Goal: Task Accomplishment & Management: Manage account settings

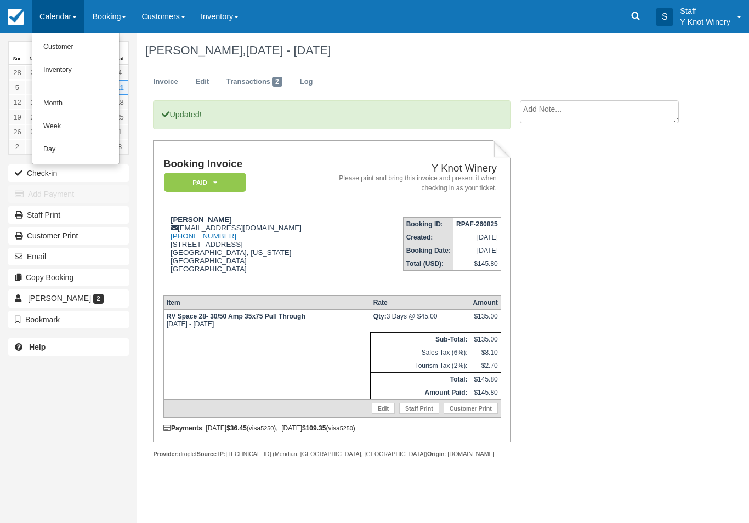
click at [80, 49] on link "Customer" at bounding box center [75, 47] width 87 height 23
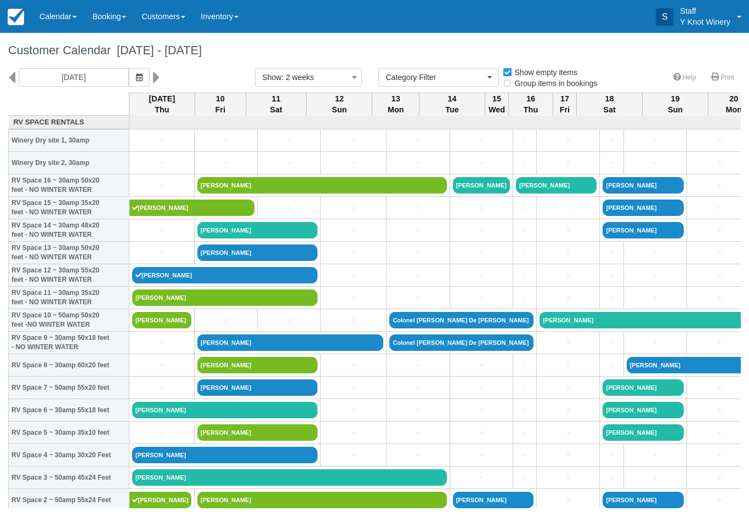
select select
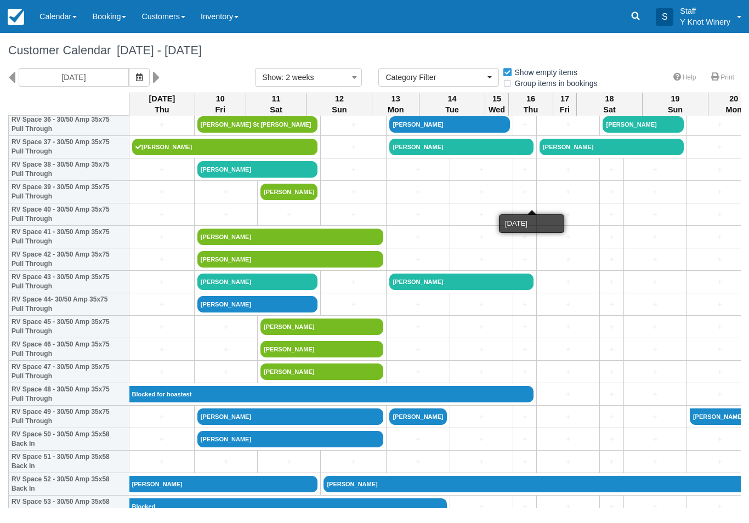
scroll to position [848, 0]
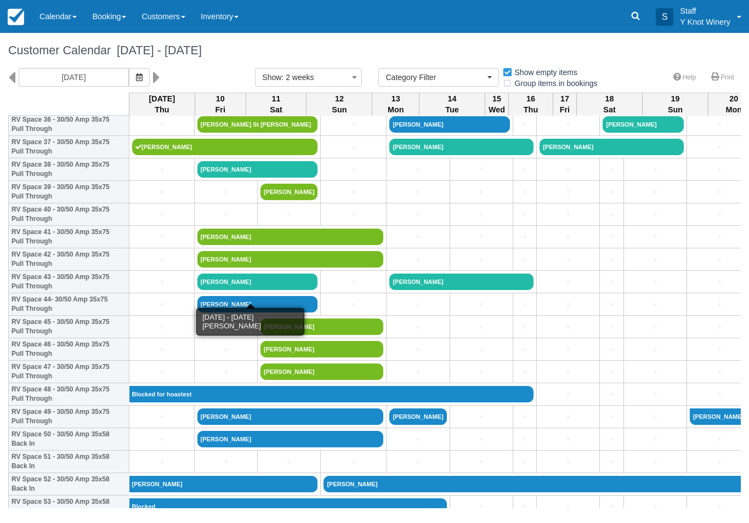
click at [233, 290] on link "Kay Piper" at bounding box center [258, 282] width 121 height 16
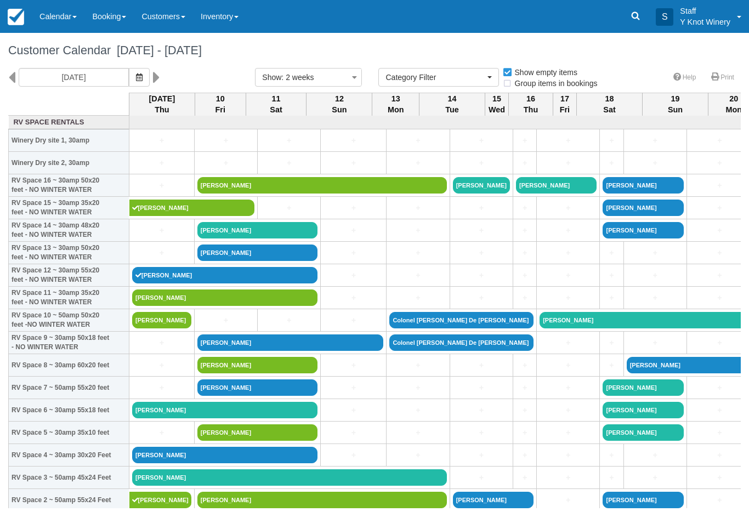
select select
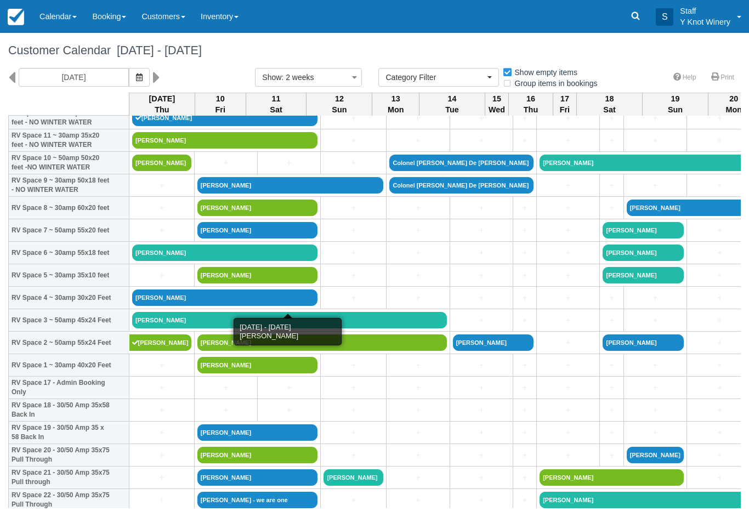
scroll to position [159, 0]
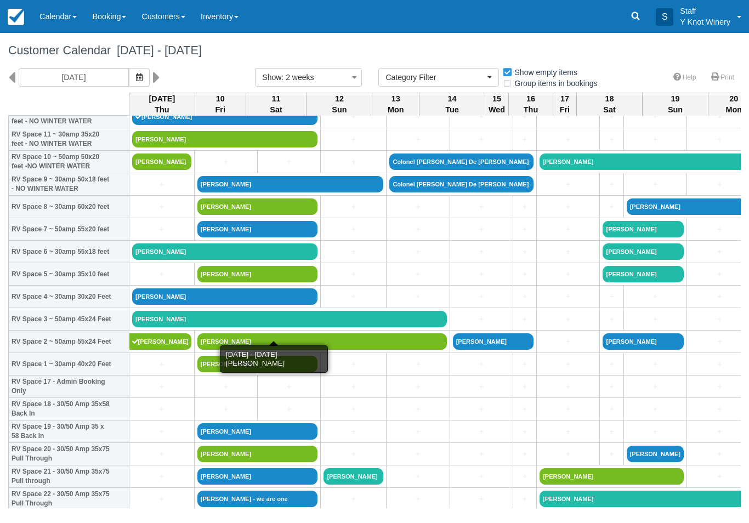
click at [157, 328] on link "Doug craft" at bounding box center [289, 319] width 315 height 16
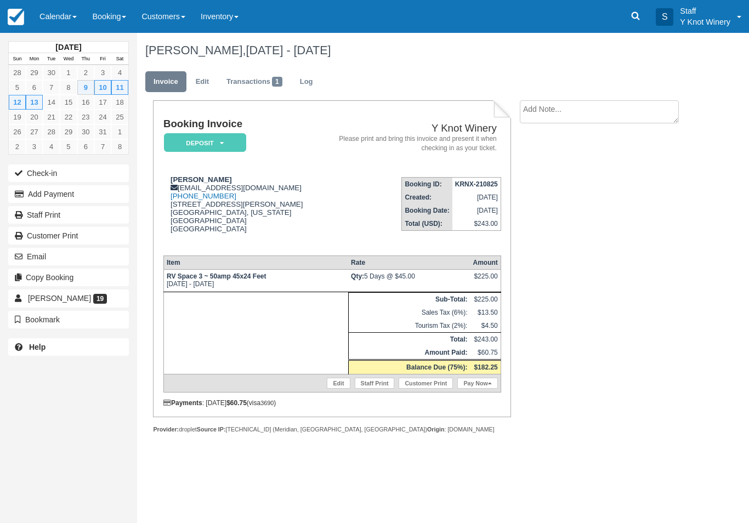
click at [96, 195] on button "Add Payment" at bounding box center [68, 194] width 121 height 18
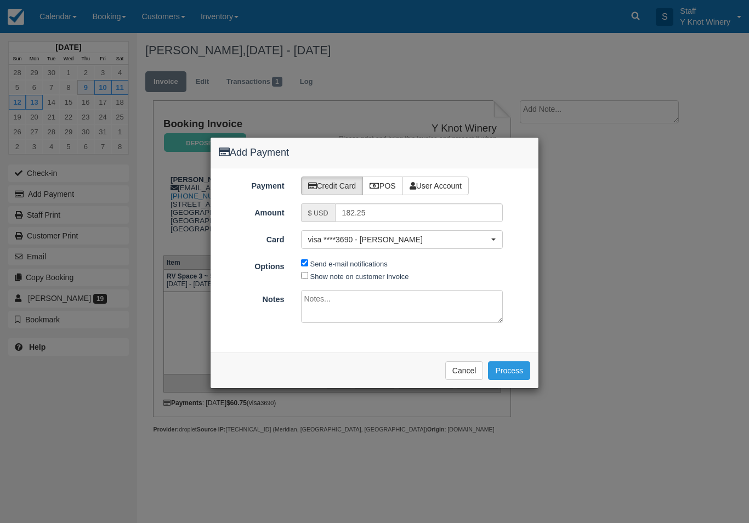
click at [511, 374] on button "Process" at bounding box center [509, 371] width 42 height 19
